Goal: Task Accomplishment & Management: Use online tool/utility

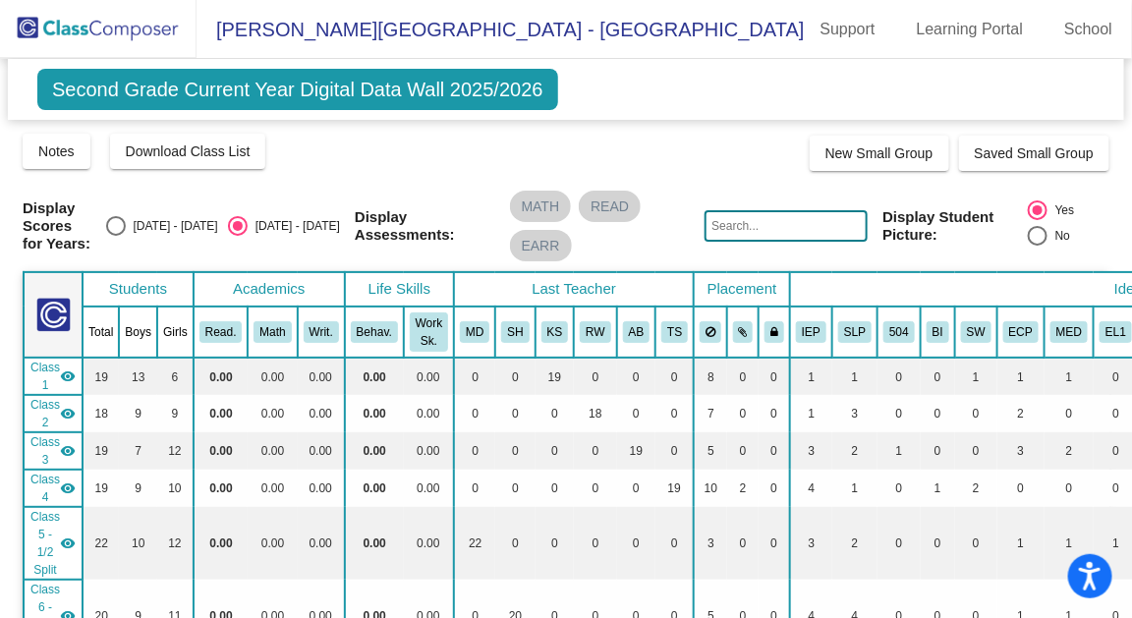
scroll to position [1928, 0]
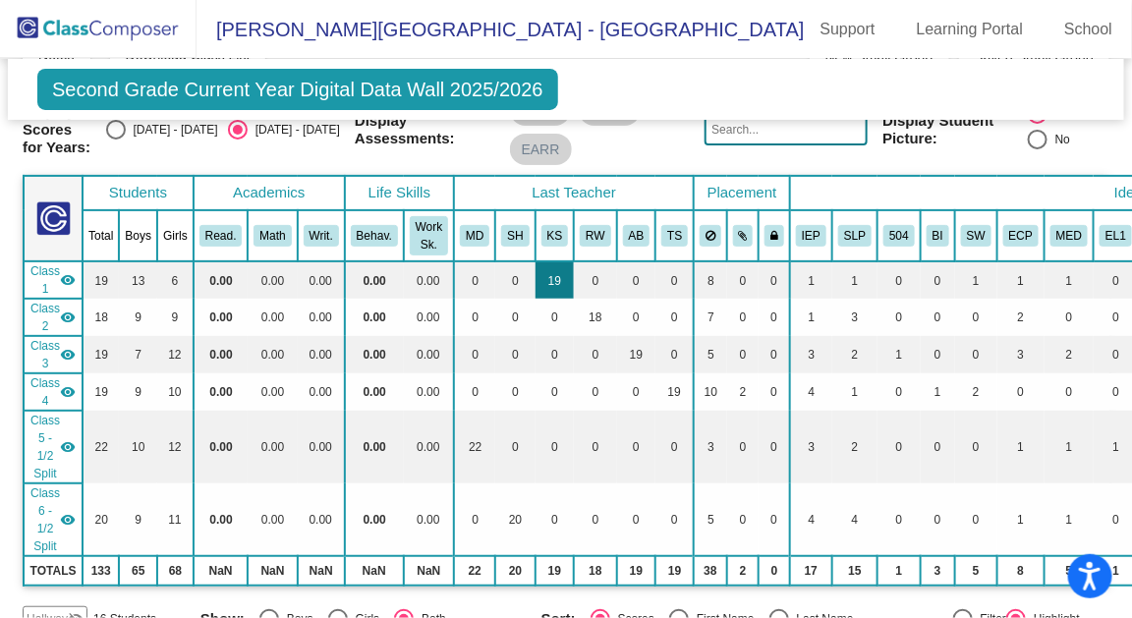
scroll to position [101, 0]
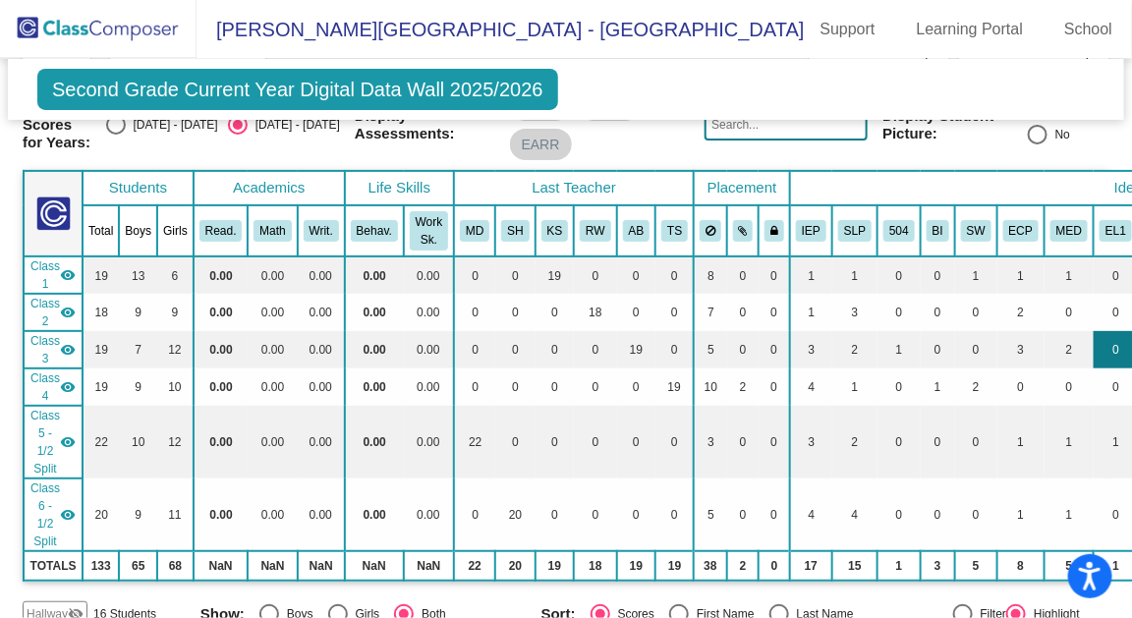
click at [1094, 339] on td "0" at bounding box center [1116, 349] width 44 height 37
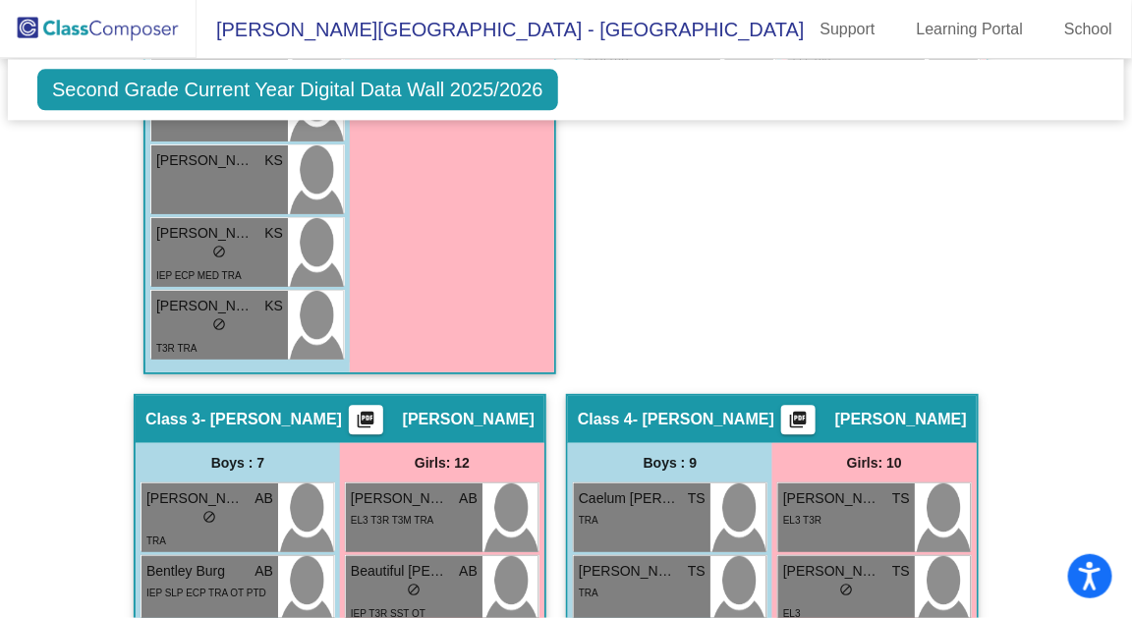
scroll to position [1412, 0]
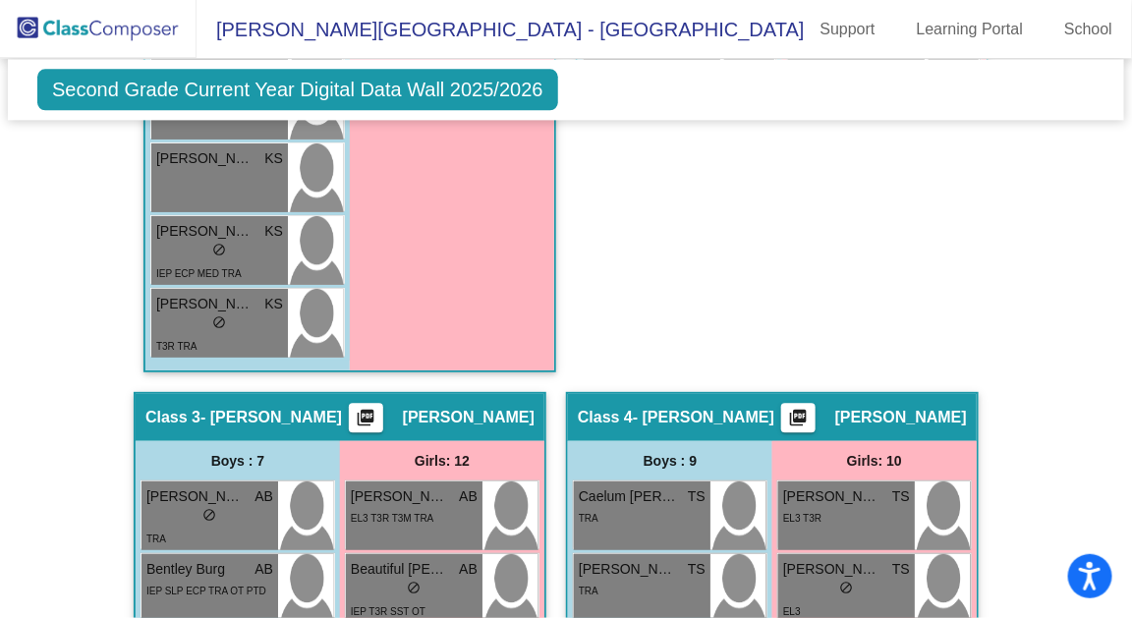
click at [443, 408] on span "[PERSON_NAME]" at bounding box center [469, 418] width 132 height 20
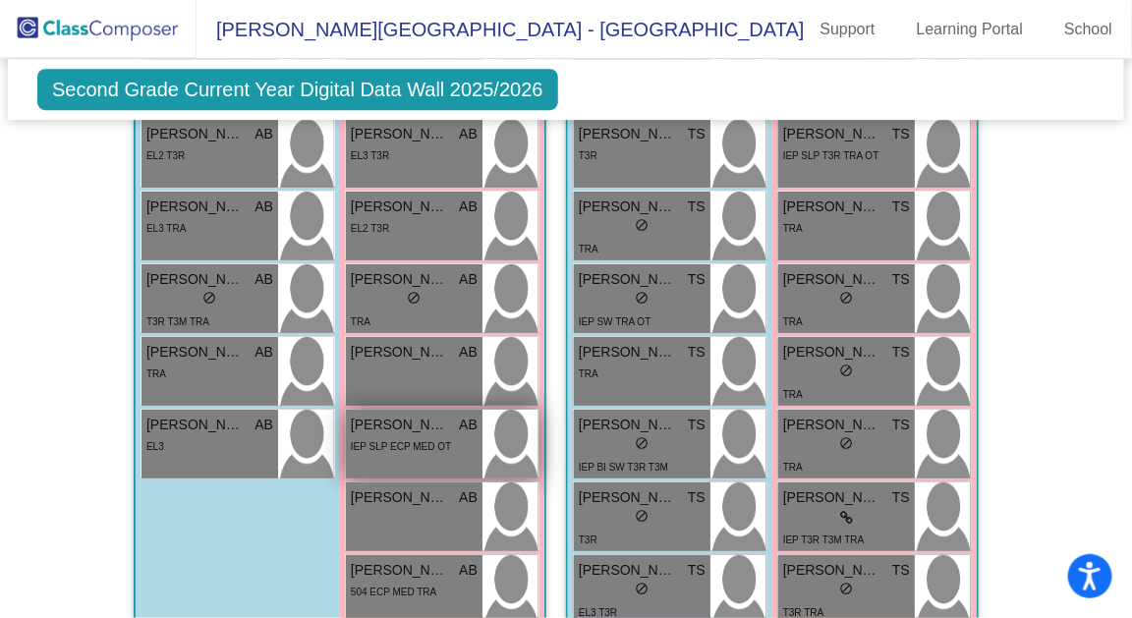
scroll to position [1922, 0]
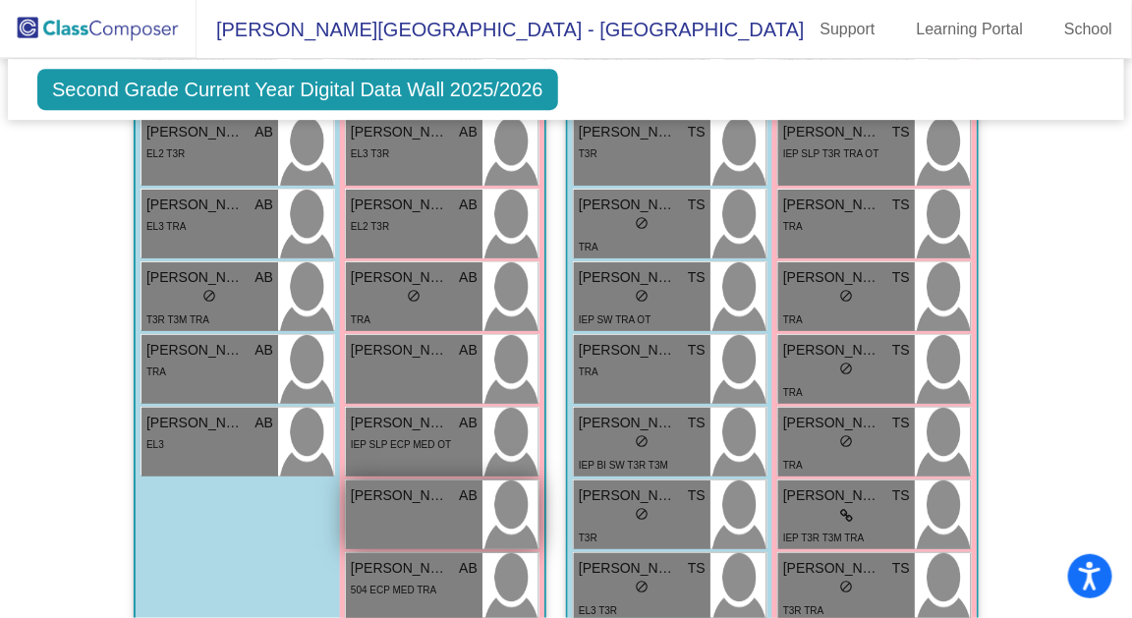
click at [429, 492] on span "[PERSON_NAME]" at bounding box center [400, 496] width 98 height 21
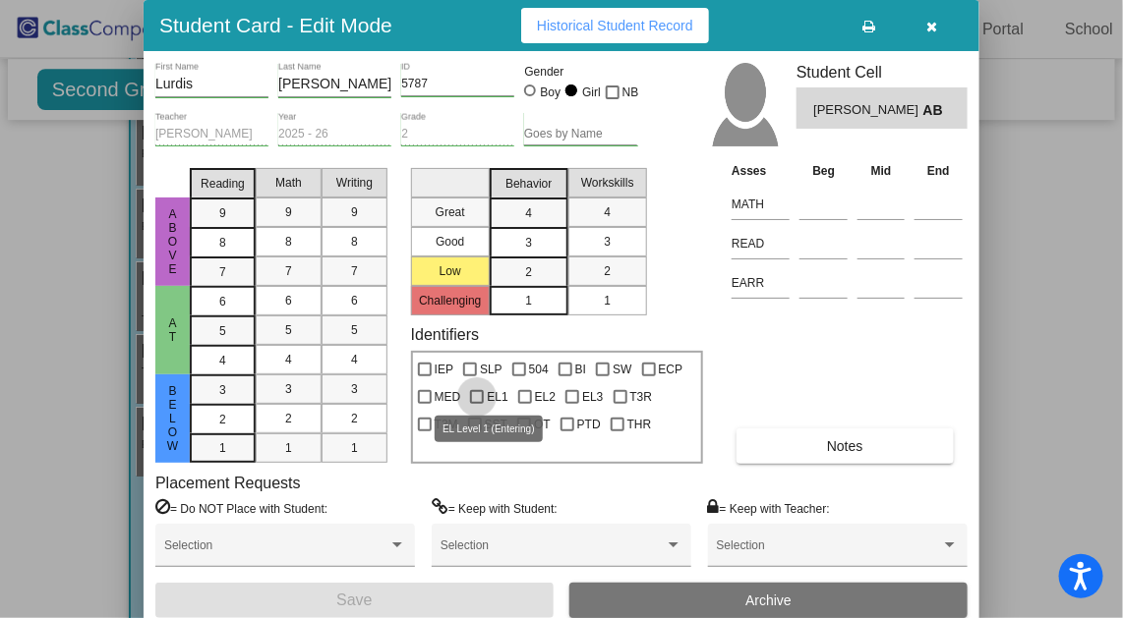
click at [470, 401] on div at bounding box center [477, 397] width 14 height 14
click at [476, 404] on input "EL1" at bounding box center [476, 404] width 1 height 1
checkbox input "true"
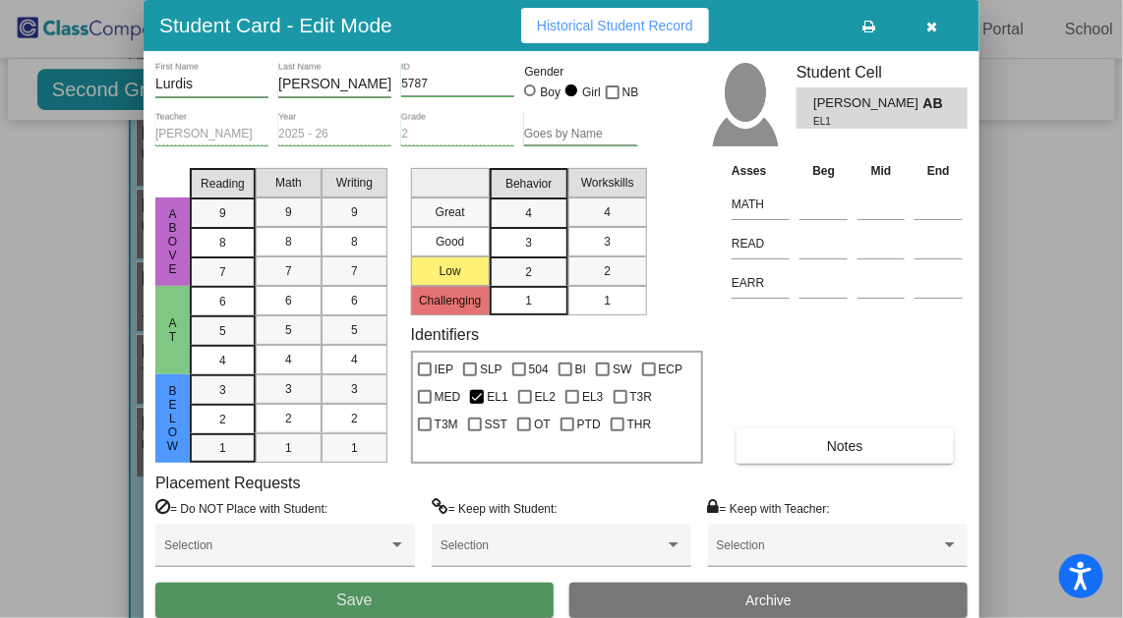
click at [475, 603] on button "Save" at bounding box center [354, 600] width 398 height 35
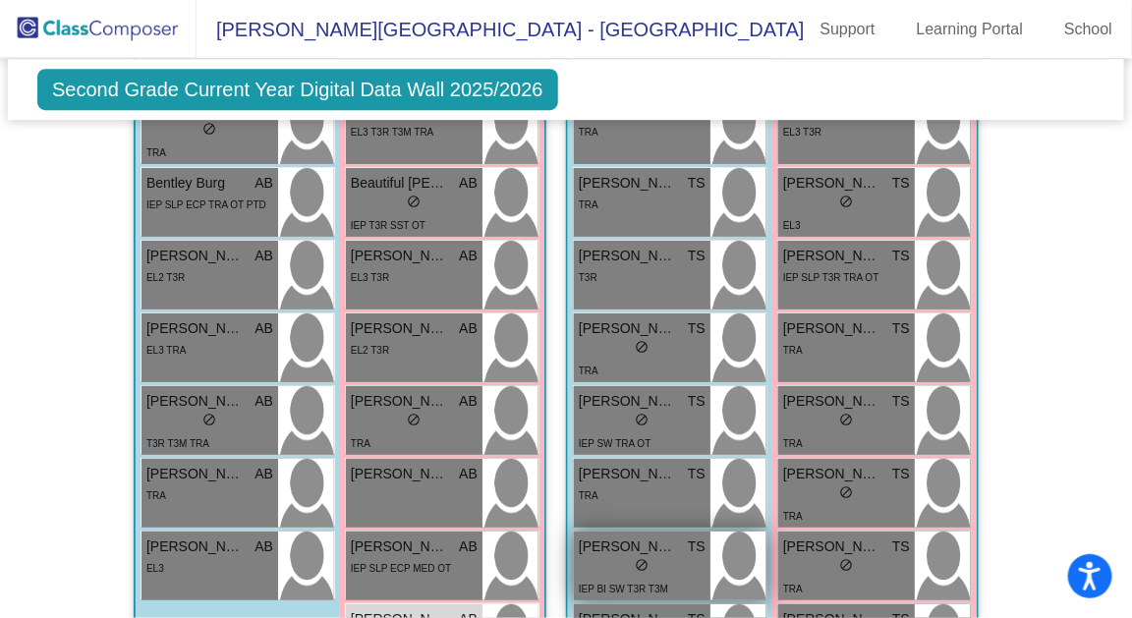
scroll to position [1697, 0]
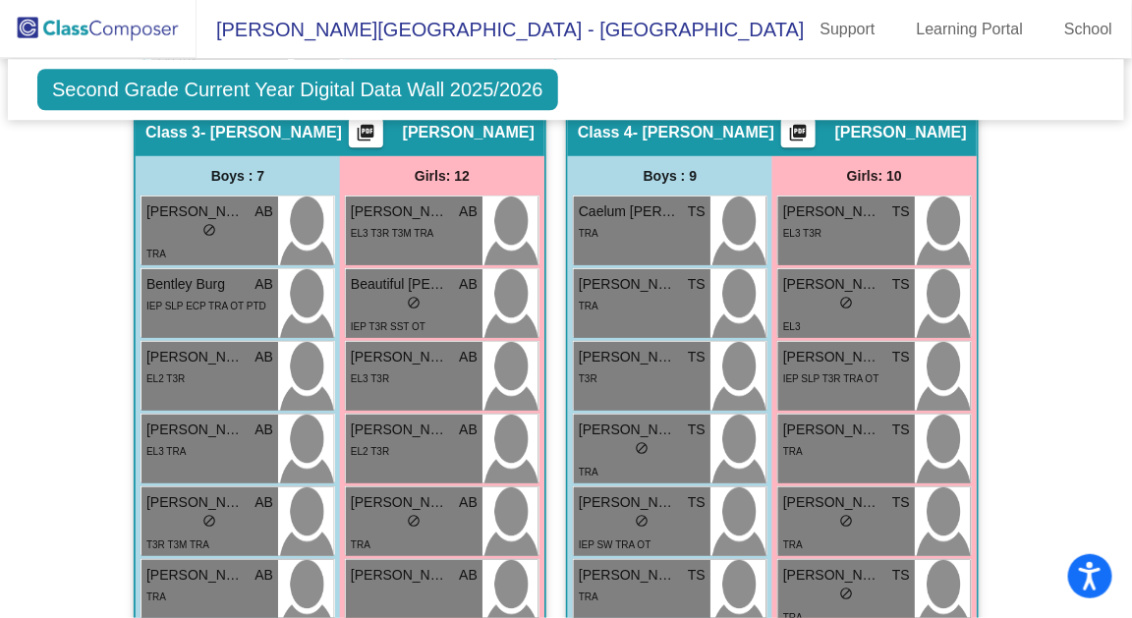
click at [1048, 301] on div "Hallway - Hallway Class picture_as_pdf Add Student First Name Last Name Student…" at bounding box center [566, 567] width 1087 height 3051
